Goal: Task Accomplishment & Management: Manage account settings

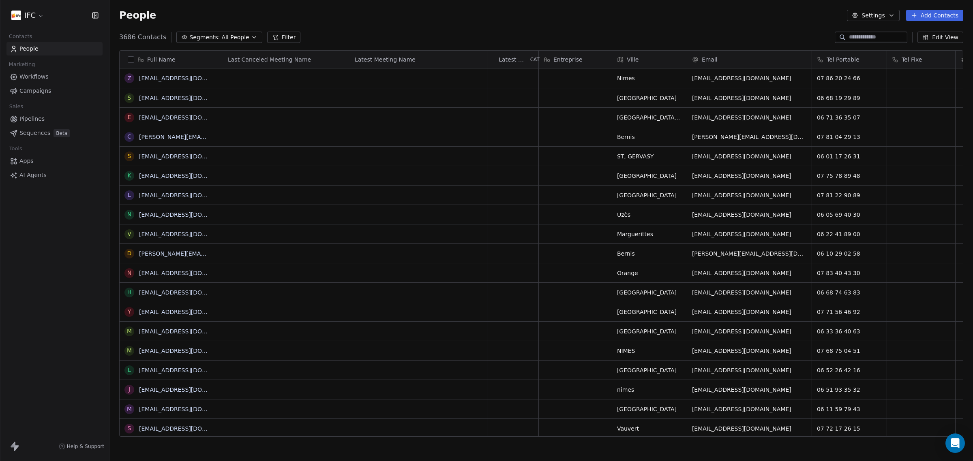
scroll to position [398, 856]
click at [62, 130] on span "Beta" at bounding box center [62, 133] width 16 height 8
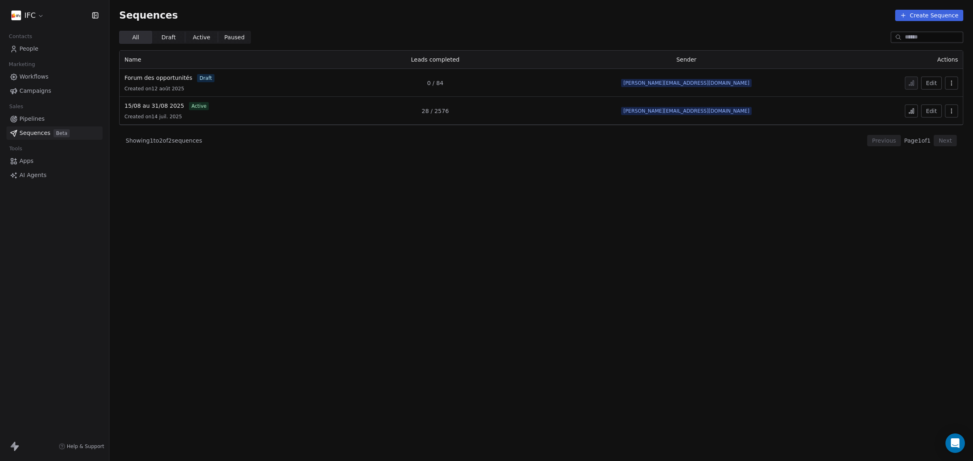
click at [320, 167] on section "Sequences Create Sequence All All Draft Draft Active Active Paused Paused Name …" at bounding box center [540, 230] width 863 height 461
click at [167, 106] on span "15/08 au 31/08 2025" at bounding box center [154, 106] width 60 height 6
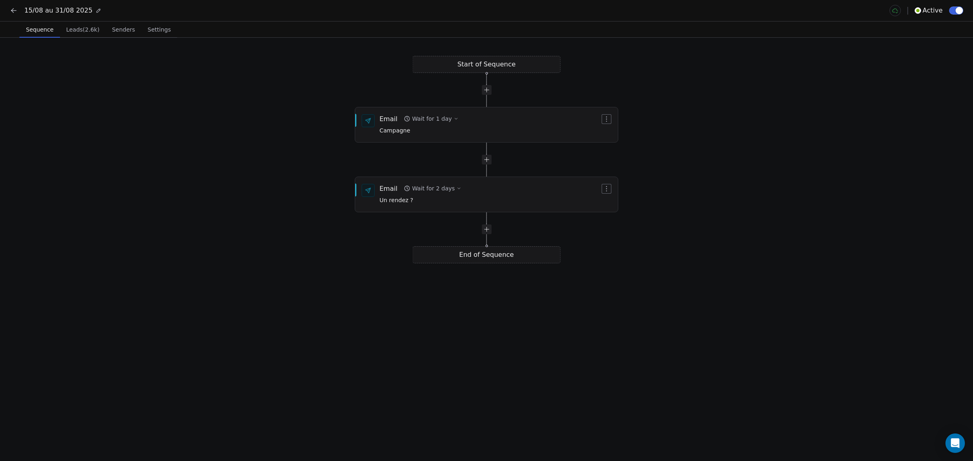
click at [85, 35] on button "Leads (2.6k) Leads (2.6k)" at bounding box center [83, 29] width 46 height 16
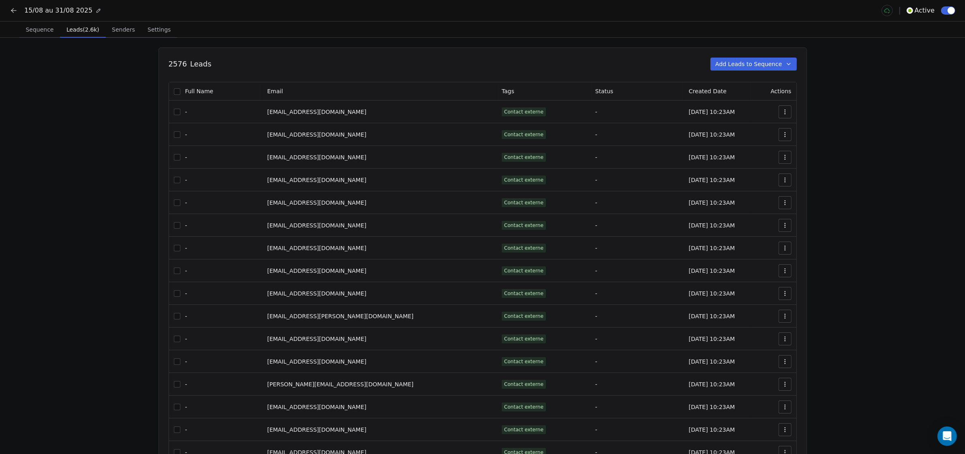
click at [15, 11] on icon at bounding box center [14, 10] width 8 height 8
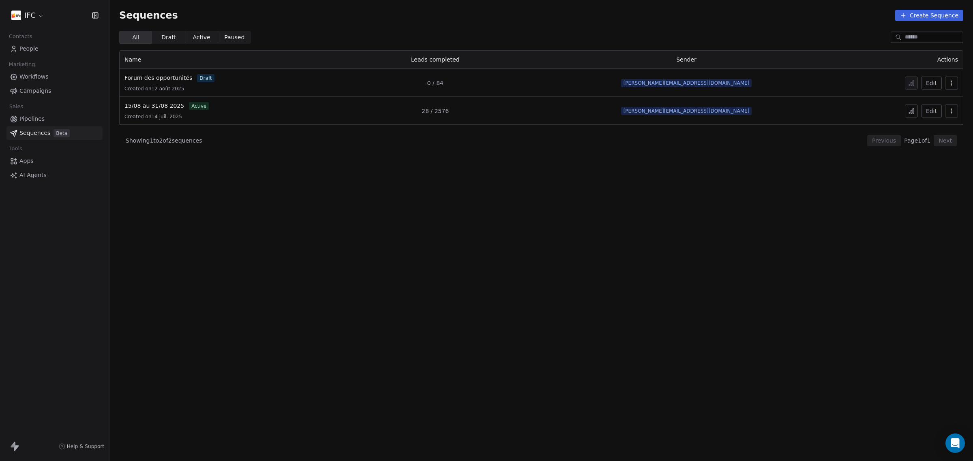
click at [912, 111] on icon at bounding box center [911, 111] width 1 height 3
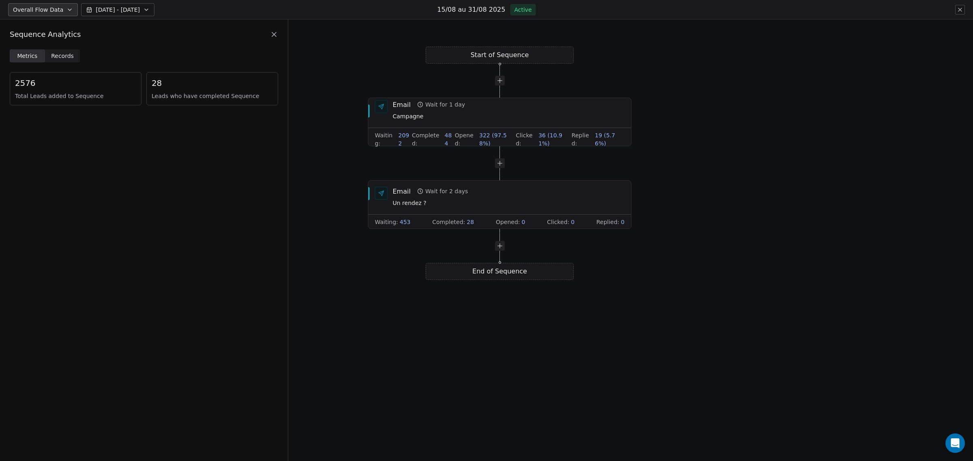
drag, startPoint x: 467, startPoint y: 223, endPoint x: 330, endPoint y: 212, distance: 136.7
click at [330, 212] on div "Start of Sequence End of Sequence Email Wait for 1 day Campagne Waiting : 2092 …" at bounding box center [630, 240] width 685 height 442
click at [539, 139] on span "36 (10.91%)" at bounding box center [549, 139] width 33 height 16
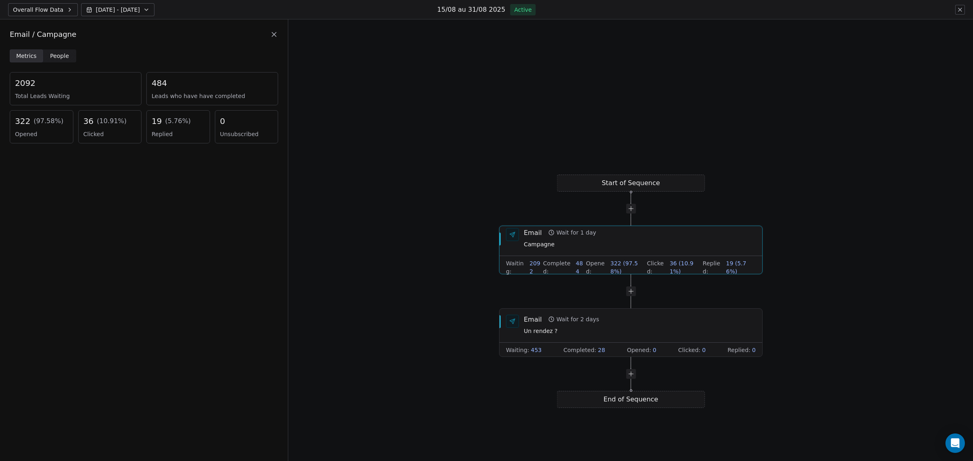
click at [94, 123] on div "36 ( 10.91 %)" at bounding box center [110, 121] width 53 height 11
click at [49, 48] on div "Email / Campagne" at bounding box center [144, 34] width 288 height 30
click at [54, 56] on span "People" at bounding box center [59, 56] width 19 height 9
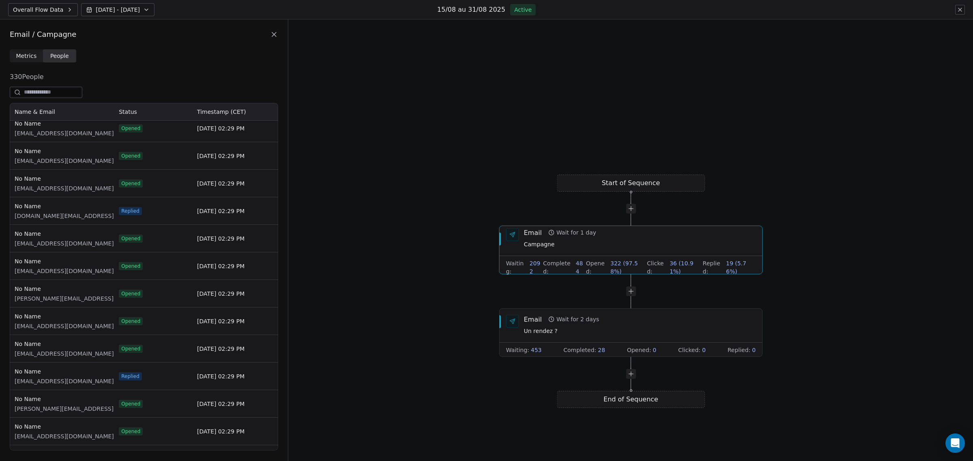
scroll to position [3294, 0]
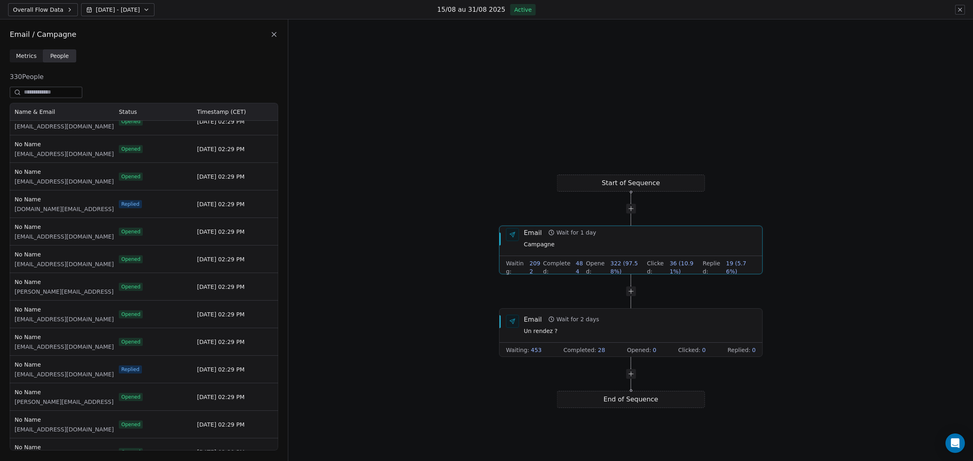
click at [529, 244] on span "Campagne" at bounding box center [560, 244] width 73 height 9
click at [529, 237] on div "Email" at bounding box center [533, 232] width 18 height 9
click at [270, 32] on icon at bounding box center [274, 34] width 8 height 8
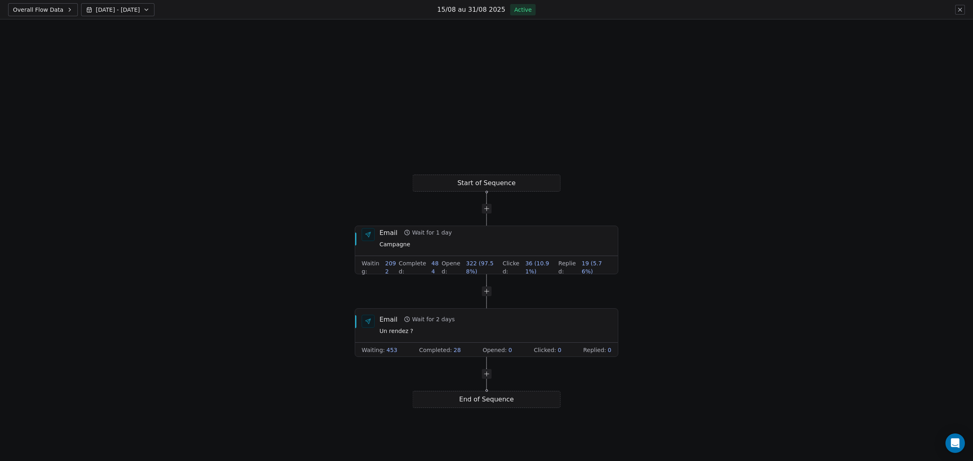
click at [22, 11] on span "Overall Flow Data" at bounding box center [38, 10] width 50 height 8
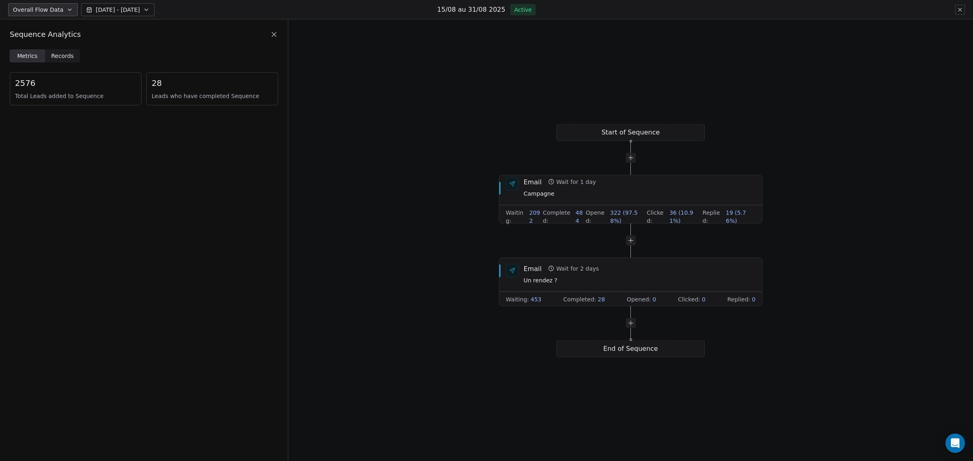
click at [274, 33] on icon at bounding box center [274, 34] width 8 height 8
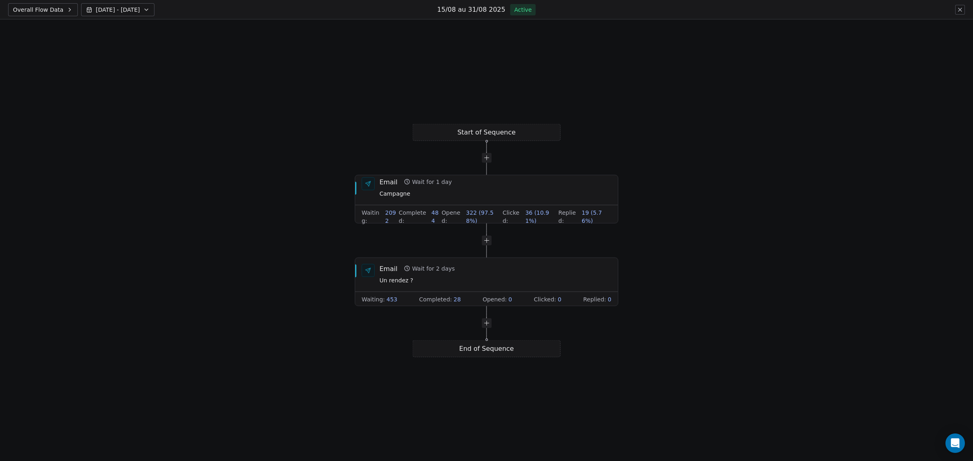
click at [963, 15] on div "Overall Flow Data Aug 06 - Aug 13 15/08 au 31/08 2025 Active" at bounding box center [486, 9] width 973 height 19
click at [960, 9] on icon at bounding box center [960, 9] width 6 height 6
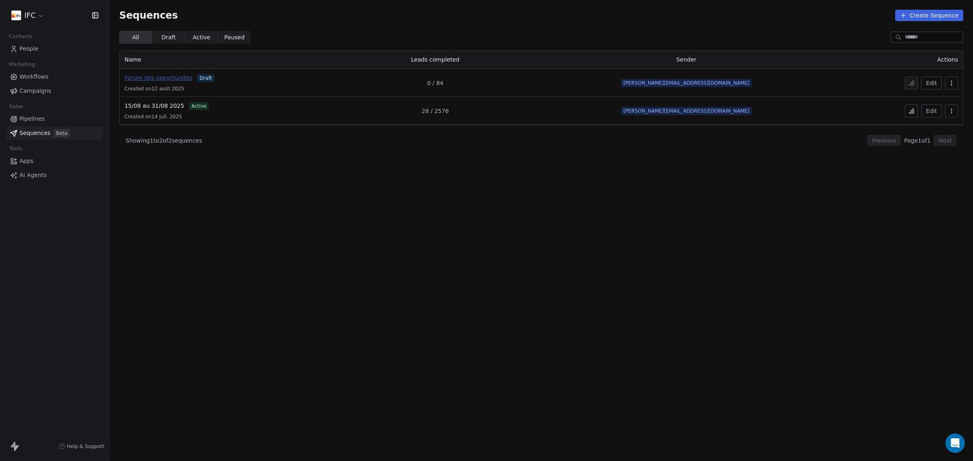
click at [160, 78] on span "Forum des opportunités" at bounding box center [158, 78] width 68 height 6
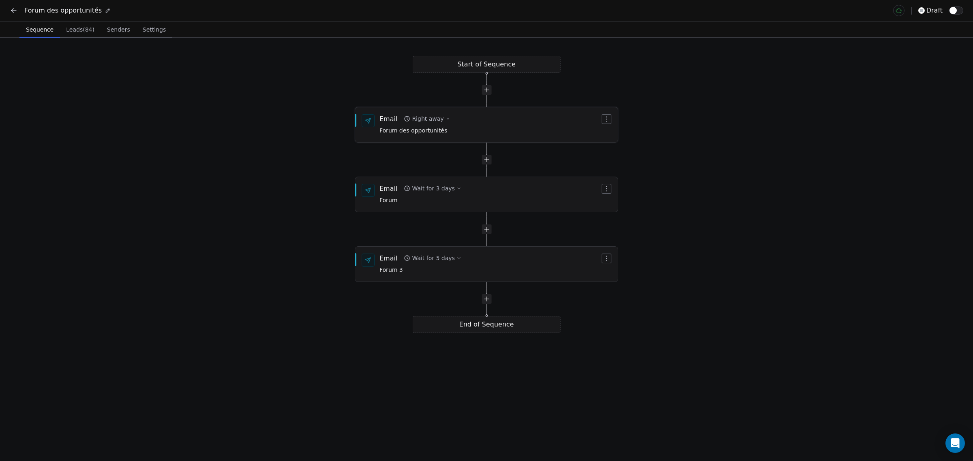
click at [393, 120] on div "Email" at bounding box center [388, 118] width 18 height 9
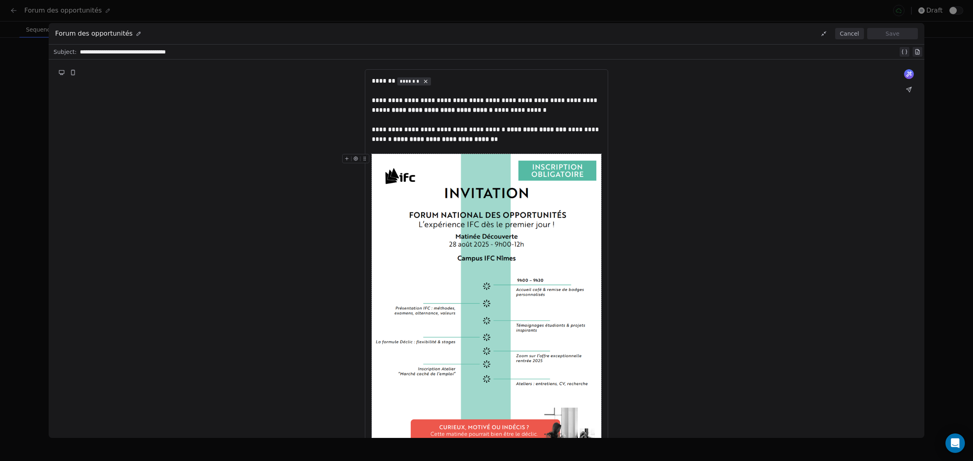
click at [426, 224] on img at bounding box center [486, 317] width 229 height 326
click at [349, 159] on icon at bounding box center [346, 158] width 5 height 5
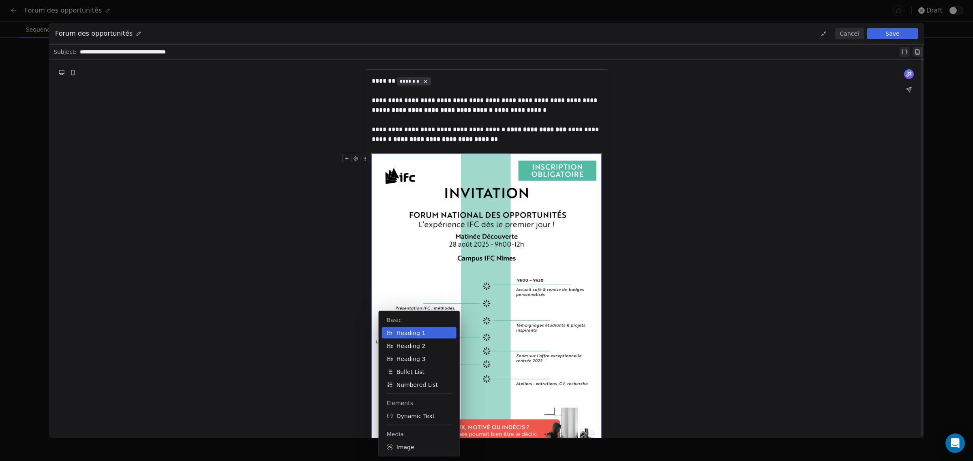
scroll to position [52, 0]
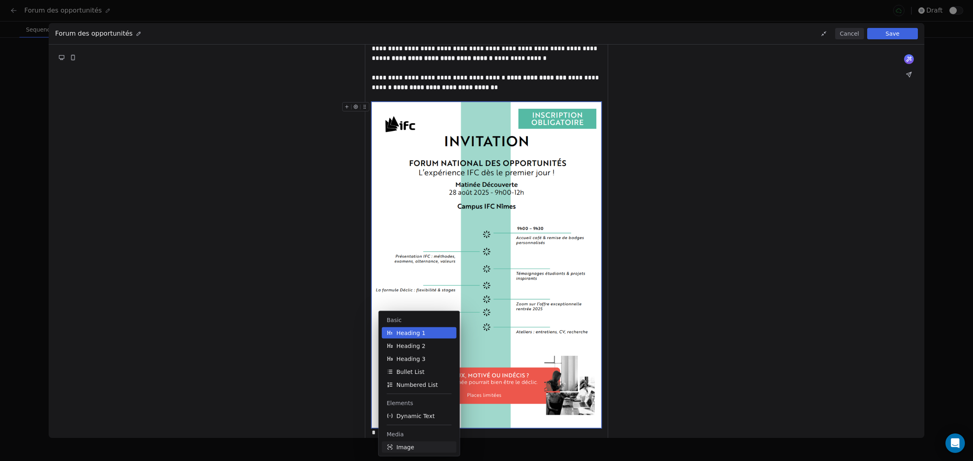
click at [419, 445] on button "Image" at bounding box center [419, 447] width 75 height 11
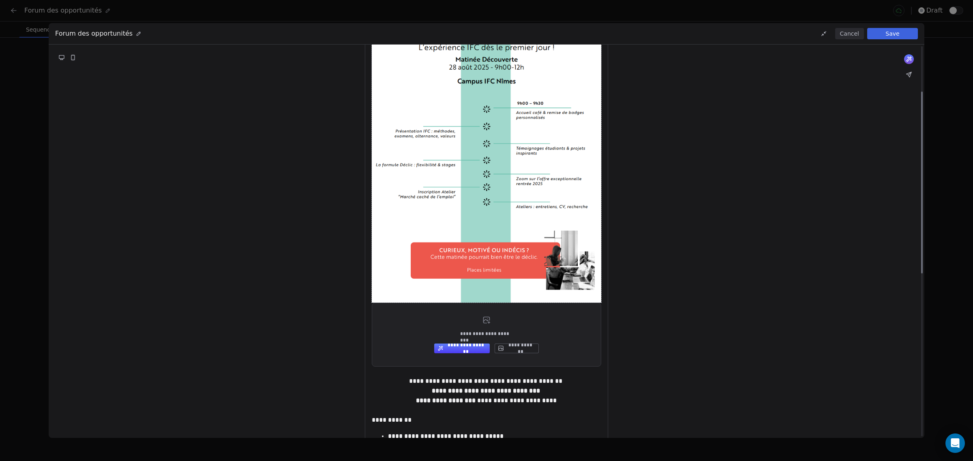
scroll to position [309, 0]
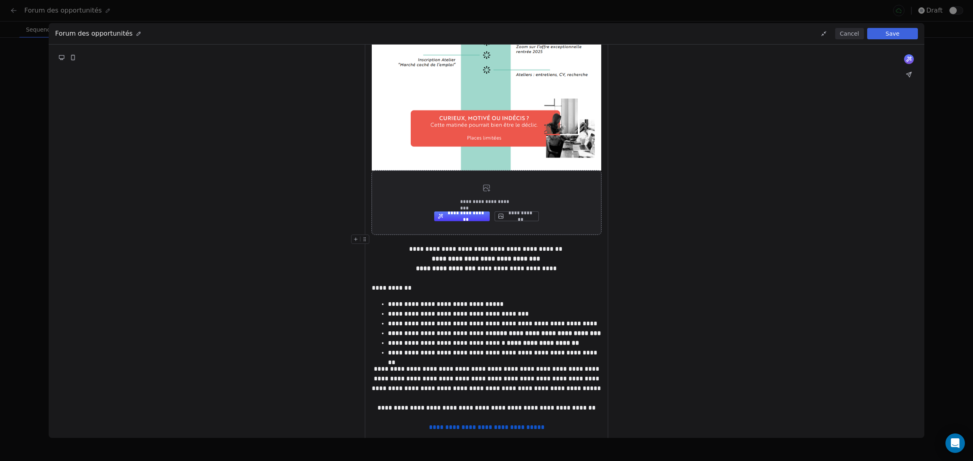
click at [528, 218] on button "**********" at bounding box center [517, 217] width 44 height 10
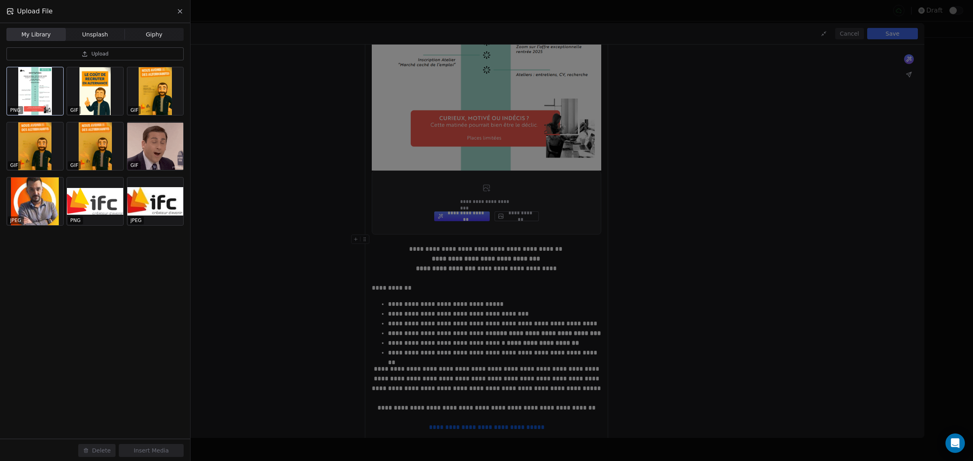
click at [24, 88] on div at bounding box center [35, 91] width 56 height 48
click at [92, 452] on button "Delete" at bounding box center [96, 450] width 37 height 13
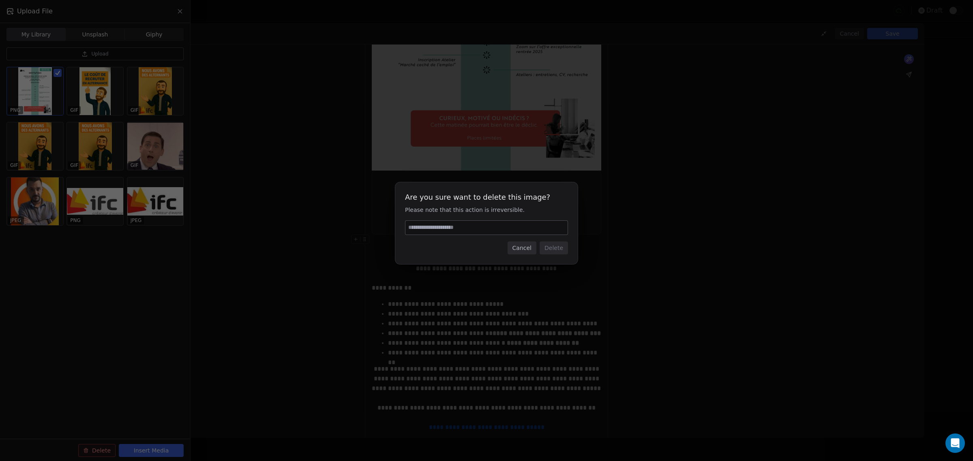
click at [523, 248] on button "Cancel" at bounding box center [522, 248] width 29 height 13
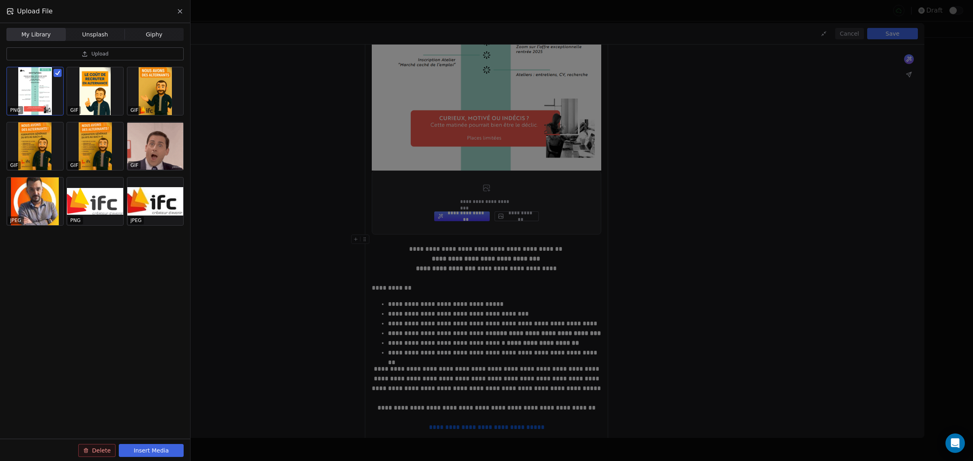
click at [378, 336] on div "Upload File My Library My Library Unsplash Unsplash Giphy Giphy Upload PNG GIF …" at bounding box center [486, 230] width 973 height 461
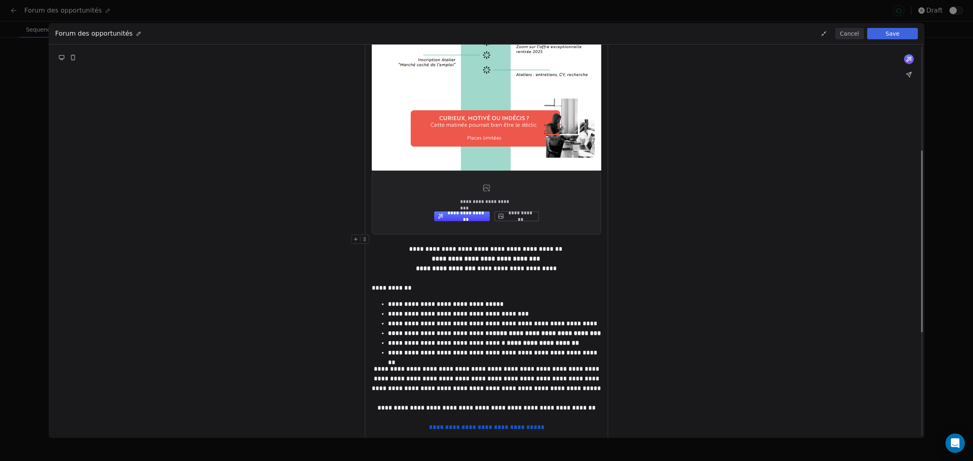
scroll to position [5, 0]
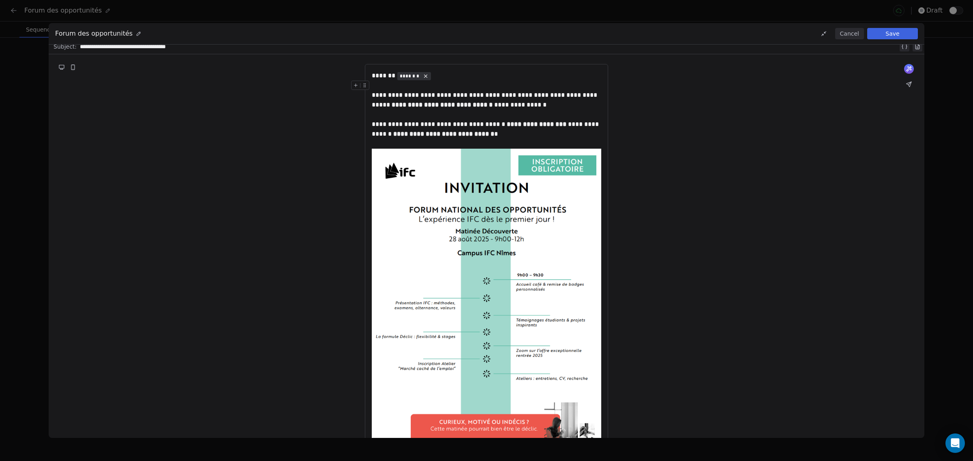
click at [874, 34] on button "Save" at bounding box center [892, 33] width 51 height 11
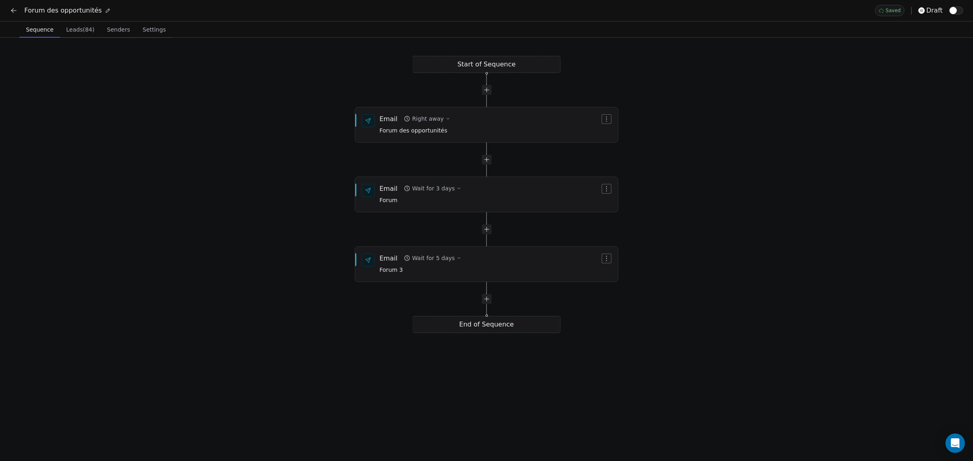
click at [207, 136] on div "Start of Sequence Email Right away Forum des opportunités End of Sequence Email…" at bounding box center [486, 250] width 973 height 424
click at [15, 11] on icon at bounding box center [14, 10] width 8 height 8
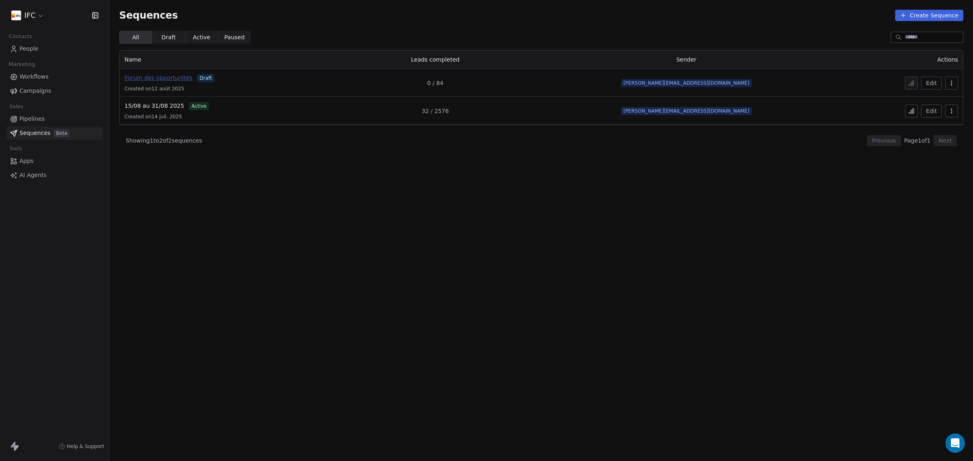
click at [171, 78] on span "Forum des opportunités" at bounding box center [158, 78] width 68 height 6
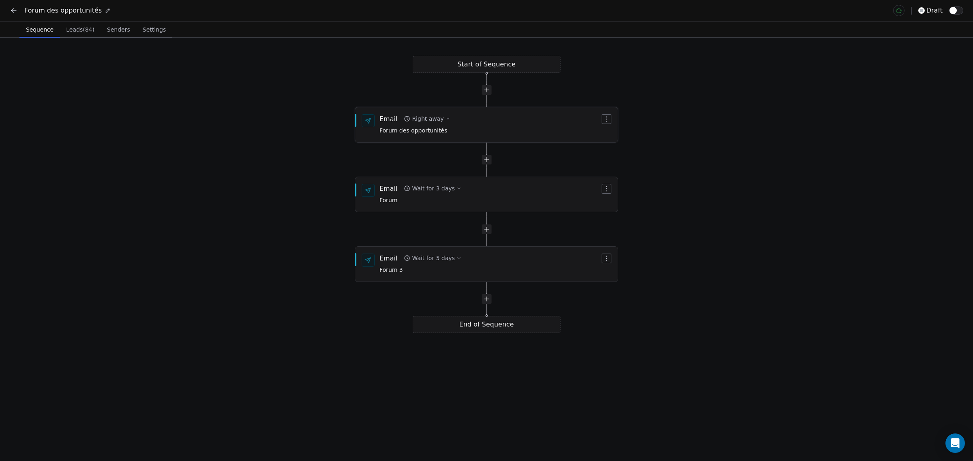
click at [387, 118] on div "Email" at bounding box center [388, 118] width 18 height 9
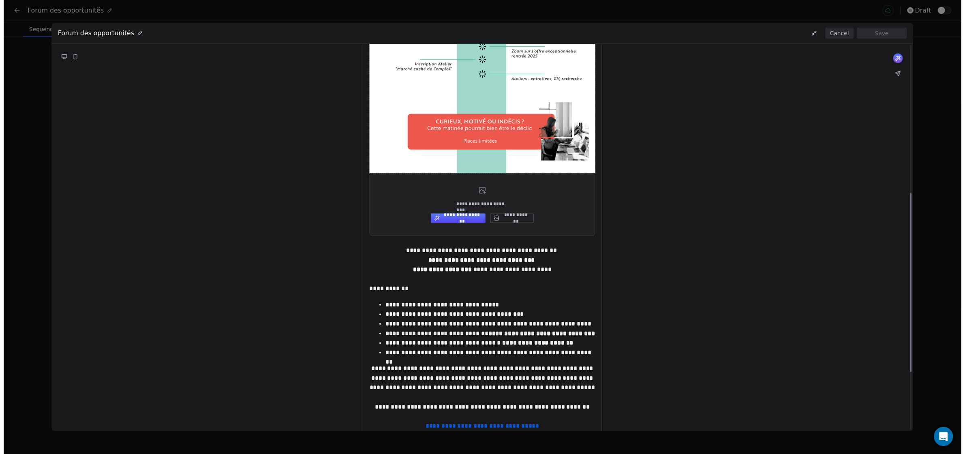
scroll to position [355, 0]
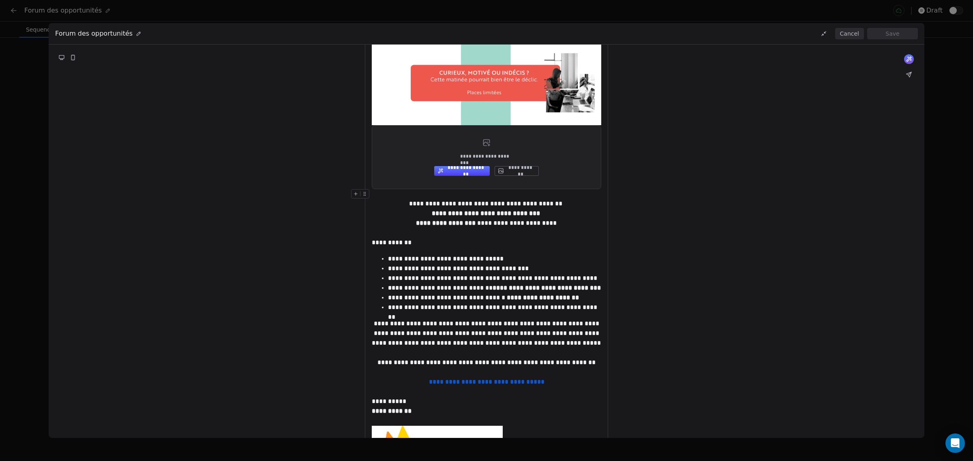
click at [370, 146] on div "**********" at bounding box center [486, 121] width 243 height 812
click at [405, 151] on div "**********" at bounding box center [486, 157] width 229 height 64
click at [412, 206] on div "**********" at bounding box center [486, 204] width 229 height 10
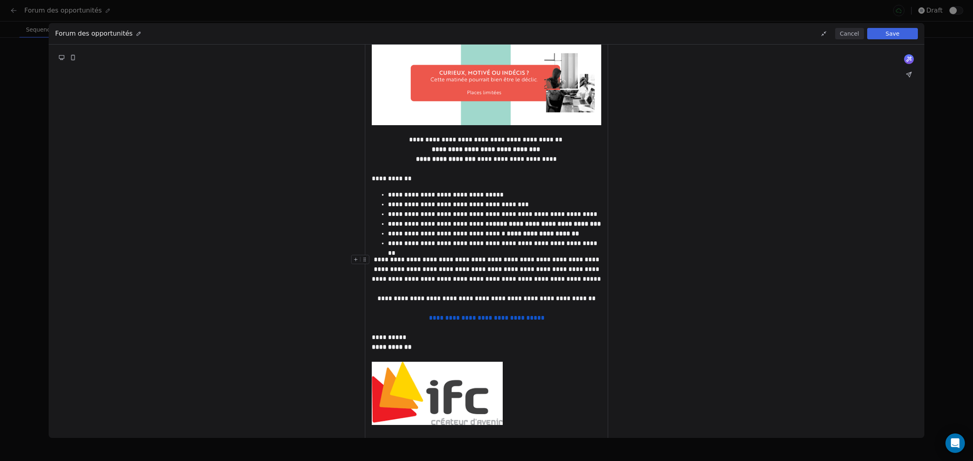
click at [900, 36] on button "Save" at bounding box center [892, 33] width 51 height 11
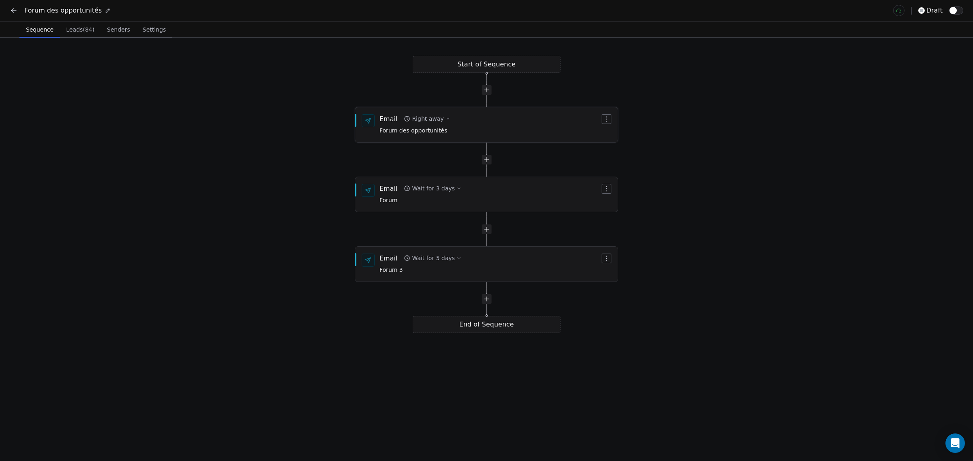
click at [437, 117] on div "Right away" at bounding box center [428, 119] width 32 height 8
click at [402, 150] on div "Cancel Save" at bounding box center [479, 159] width 161 height 23
click at [300, 167] on div "Start of Sequence Email Right away Forum des opportunités End of Sequence Email…" at bounding box center [486, 250] width 973 height 424
click at [603, 187] on icon "button" at bounding box center [606, 189] width 6 height 6
click at [678, 187] on html "Forum des opportunités draft Sequence Sequence Leads (84) Leads (84) Senders Se…" at bounding box center [486, 230] width 973 height 461
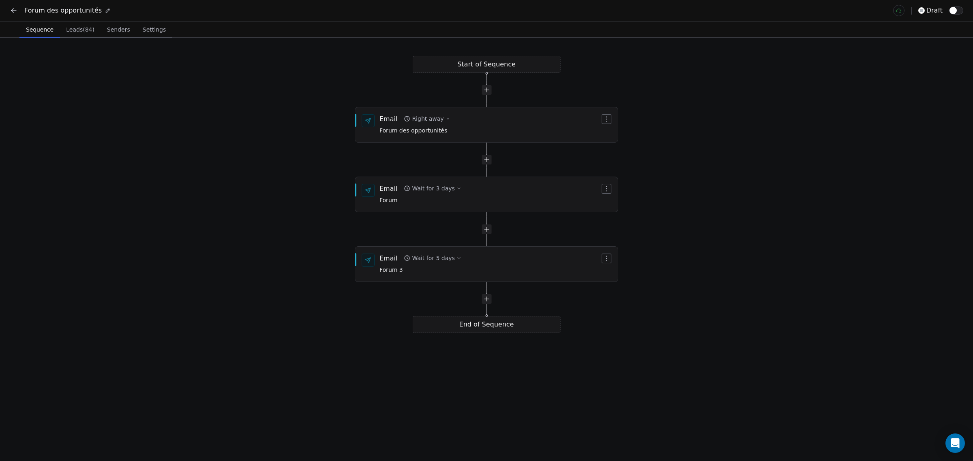
click at [153, 124] on div "Start of Sequence Email Right away Forum des opportunités End of Sequence Email…" at bounding box center [486, 250] width 973 height 424
click at [510, 129] on div "Email Right away Forum des opportunités" at bounding box center [489, 124] width 221 height 21
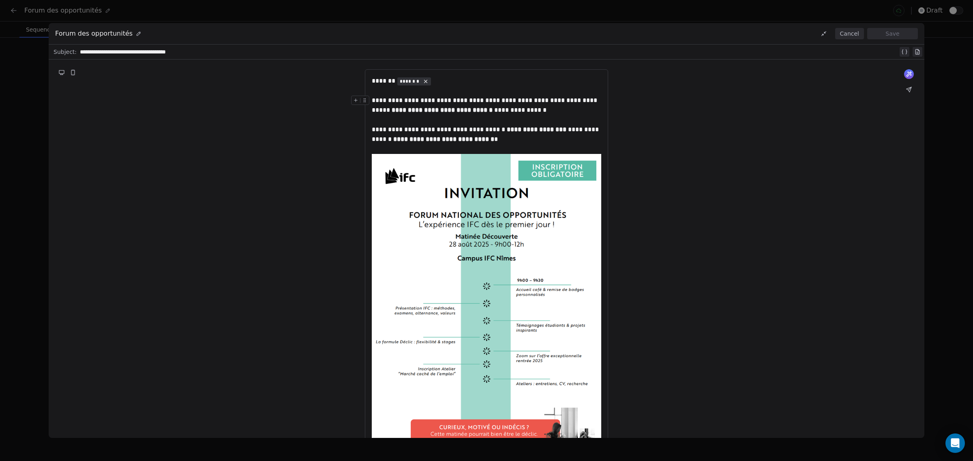
click at [857, 36] on button "Cancel" at bounding box center [849, 33] width 29 height 11
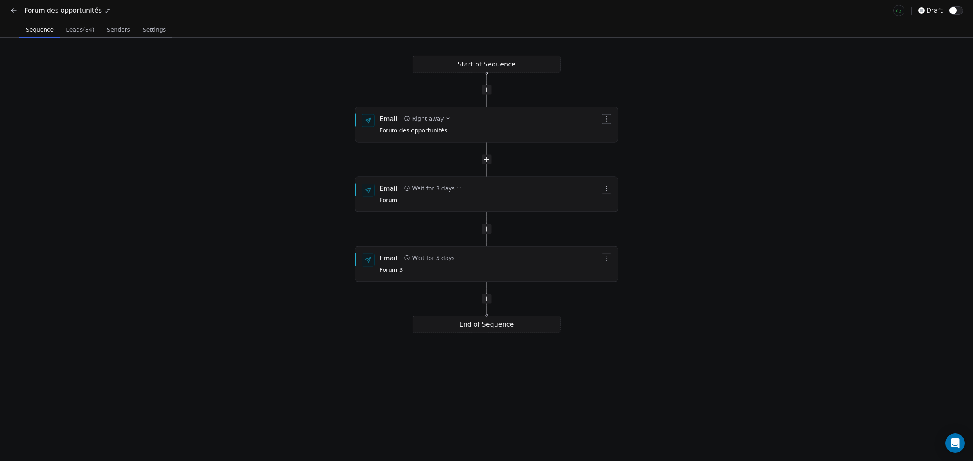
click at [208, 141] on div "Start of Sequence Email Right away Forum des opportunités End of Sequence Email…" at bounding box center [486, 250] width 973 height 424
click at [74, 32] on span "Leads (84)" at bounding box center [80, 29] width 35 height 11
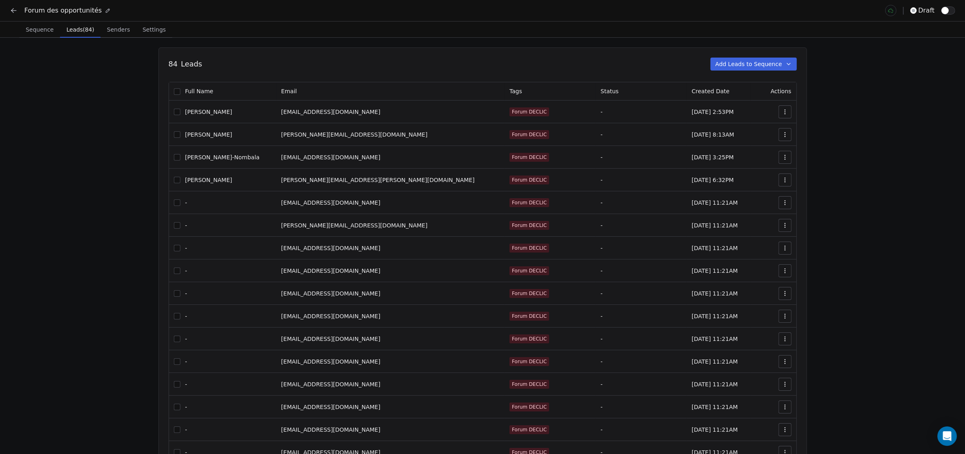
click at [179, 135] on button "button" at bounding box center [177, 134] width 6 height 6
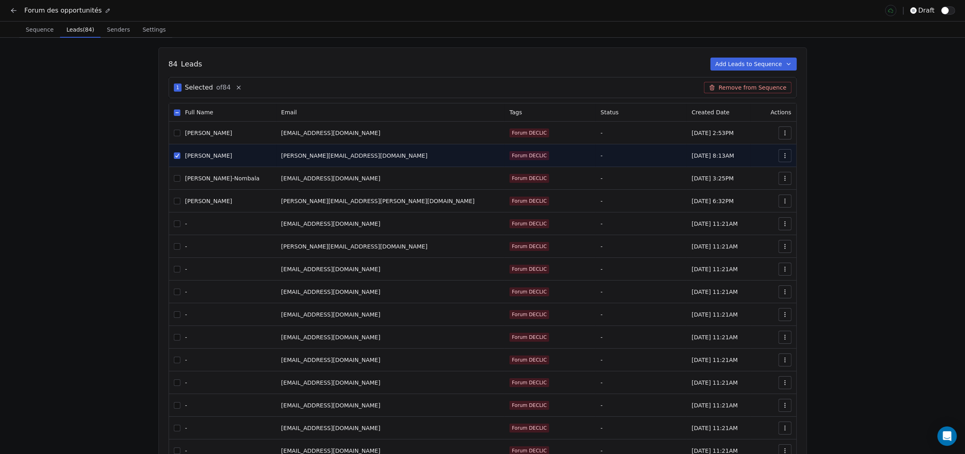
click at [180, 155] on button "button" at bounding box center [177, 155] width 6 height 6
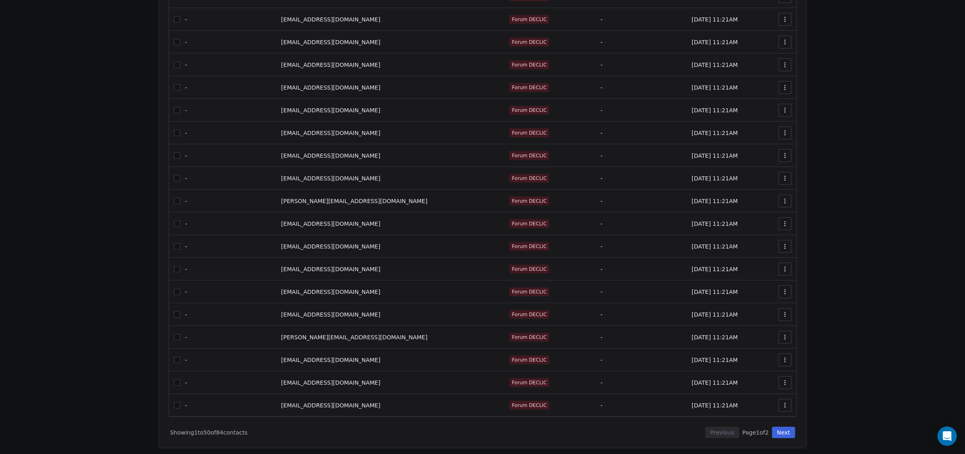
scroll to position [823, 0]
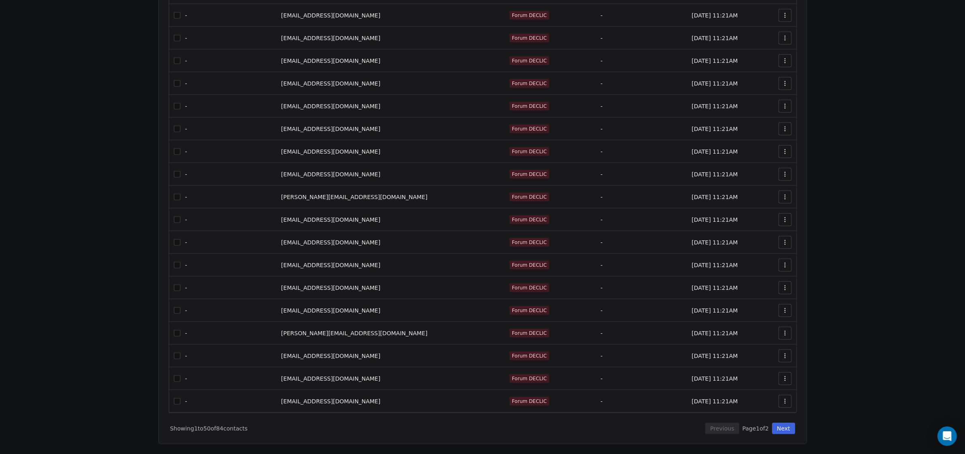
click at [782, 425] on button "Next" at bounding box center [783, 428] width 23 height 11
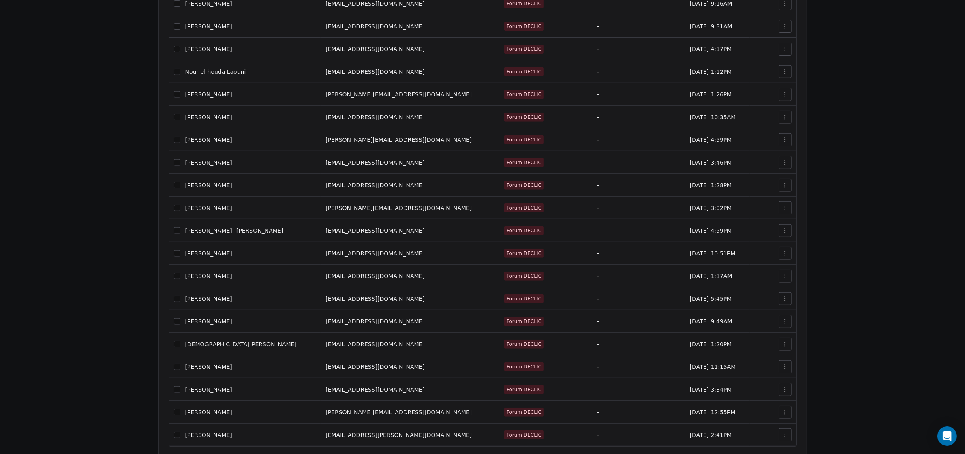
scroll to position [409, 0]
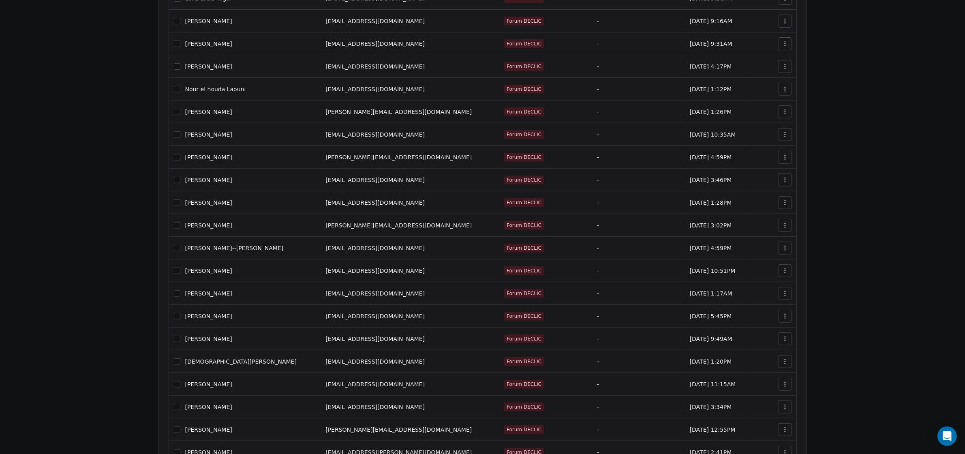
click at [785, 295] on icon "button" at bounding box center [785, 295] width 0 height 0
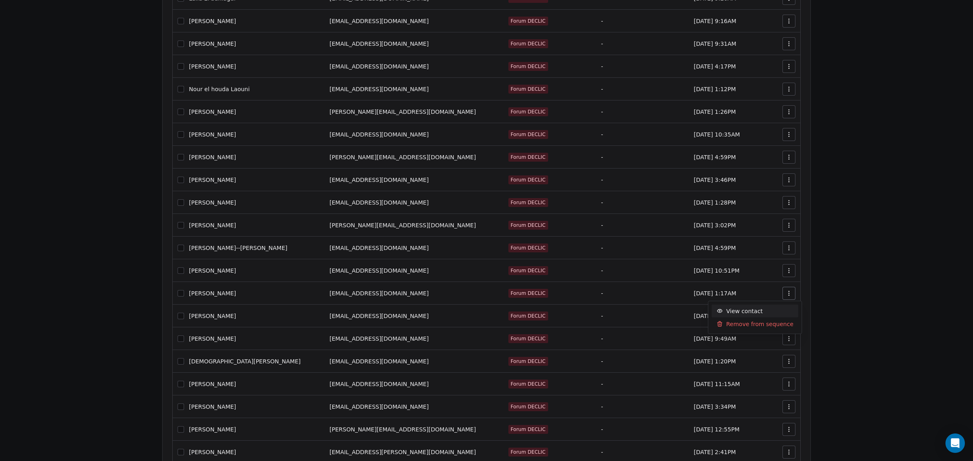
click at [757, 311] on span "View contact" at bounding box center [744, 311] width 36 height 9
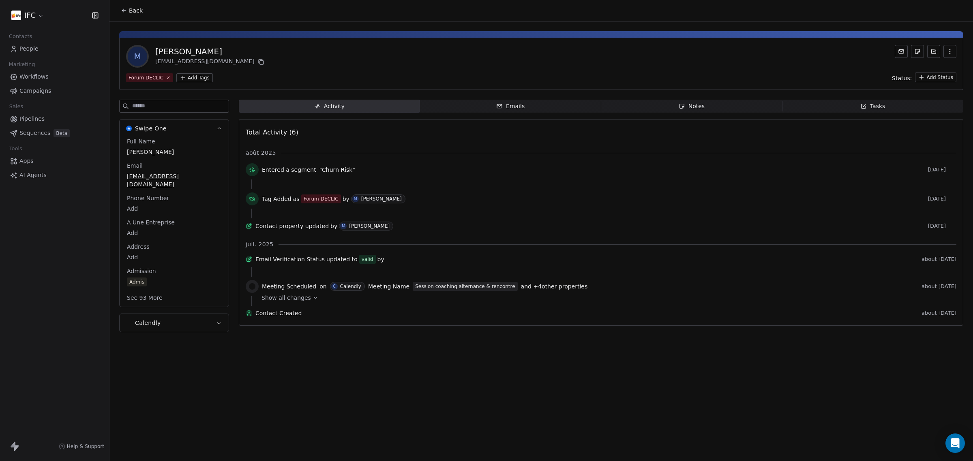
click at [595, 357] on div "Back M [PERSON_NAME] [EMAIL_ADDRESS][DOMAIN_NAME] Forum DECLIC Add Tags Status:…" at bounding box center [540, 230] width 863 height 461
click at [394, 347] on div "Back M [PERSON_NAME] [EMAIL_ADDRESS][DOMAIN_NAME] Forum DECLIC Add Tags Status:…" at bounding box center [540, 230] width 863 height 461
